Goal: Communication & Community: Answer question/provide support

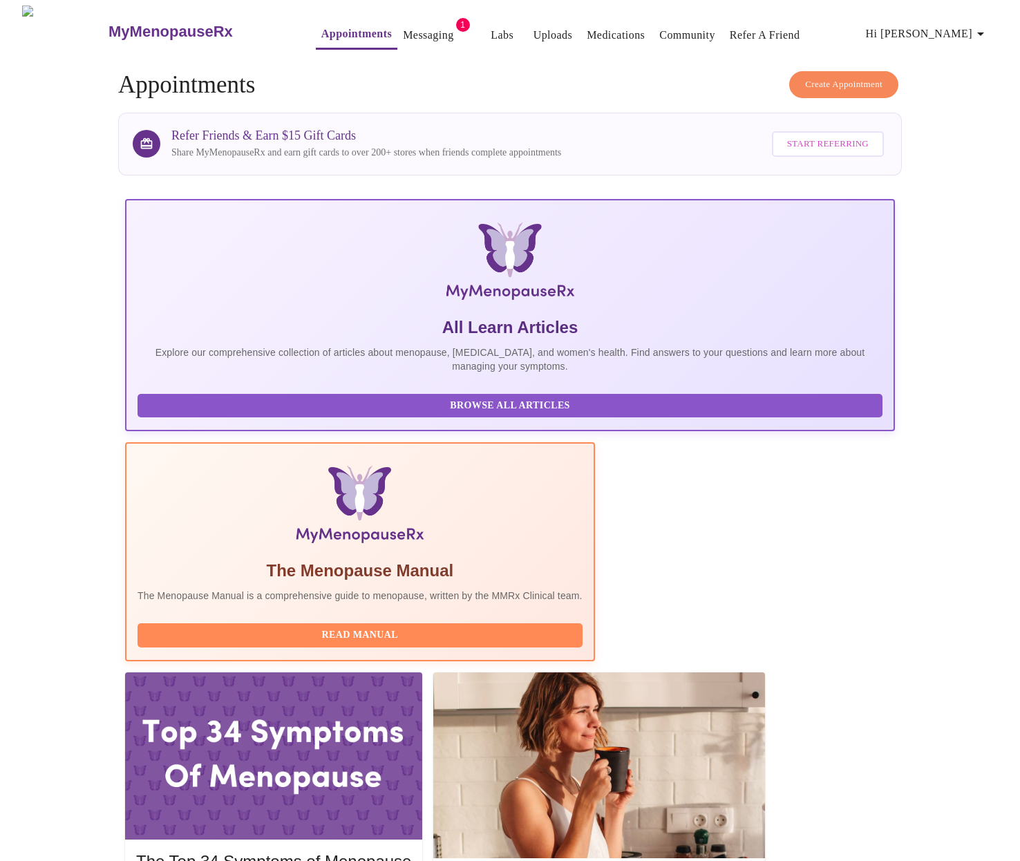
click at [418, 32] on link "Messaging" at bounding box center [428, 35] width 50 height 19
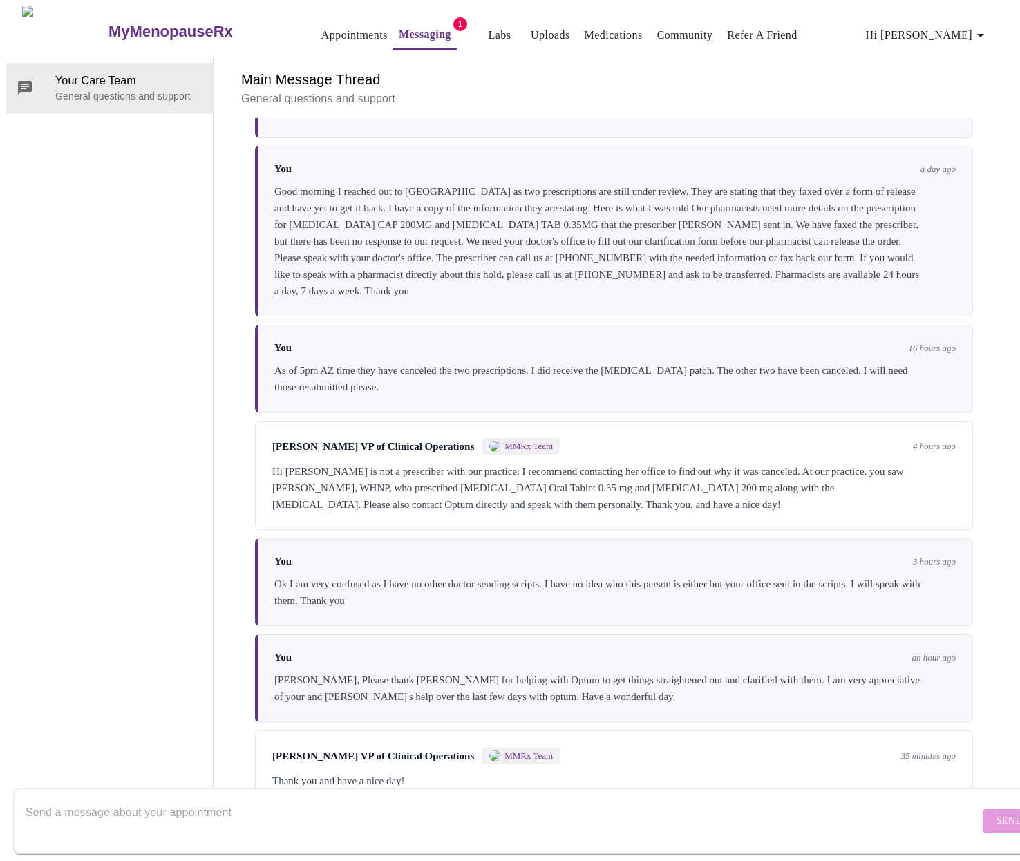
scroll to position [391, 0]
